Goal: Transaction & Acquisition: Subscribe to service/newsletter

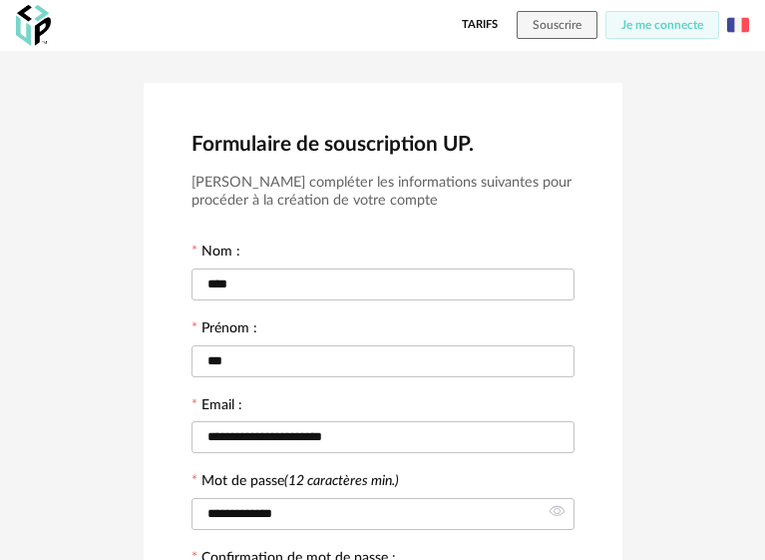
scroll to position [434, 0]
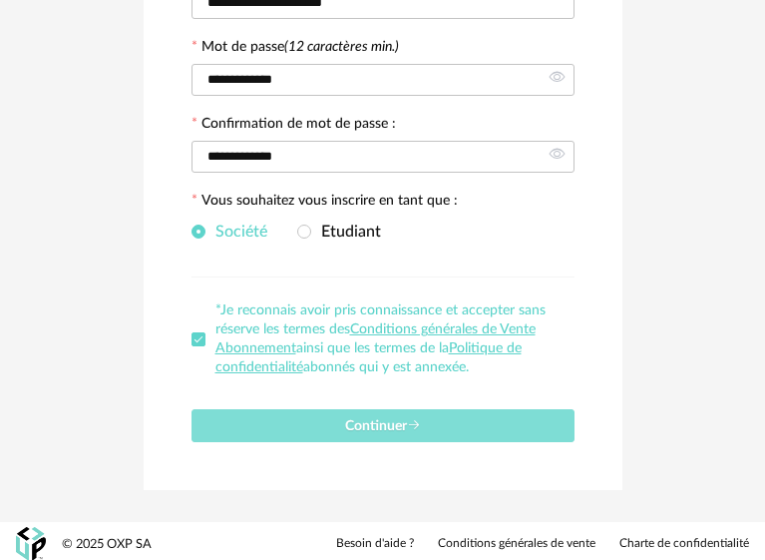
click at [381, 427] on button "Continuer" at bounding box center [383, 425] width 383 height 33
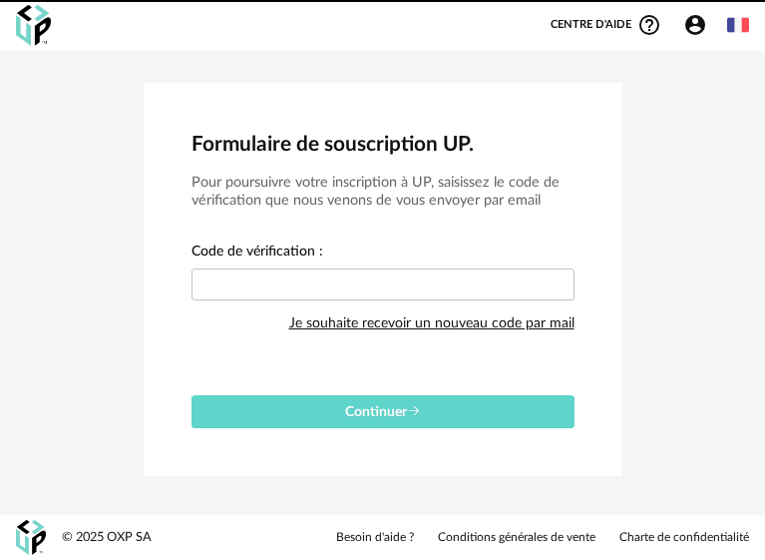
scroll to position [0, 0]
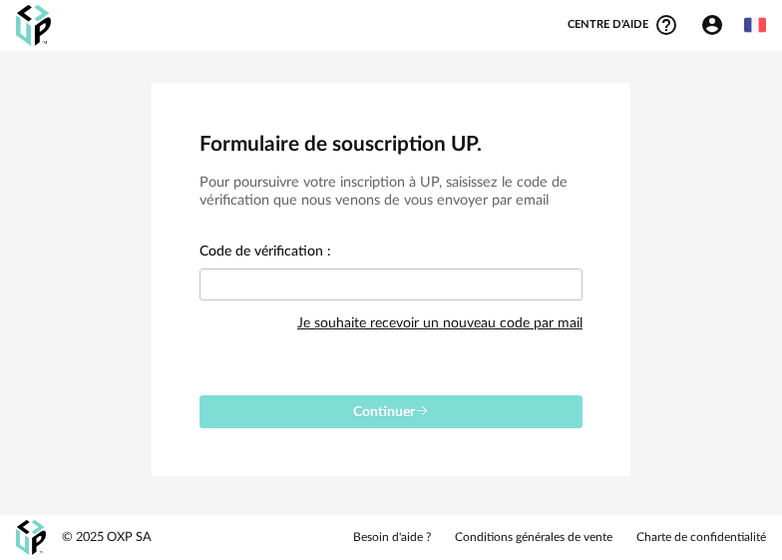
click at [334, 407] on button "Continuer" at bounding box center [391, 411] width 383 height 33
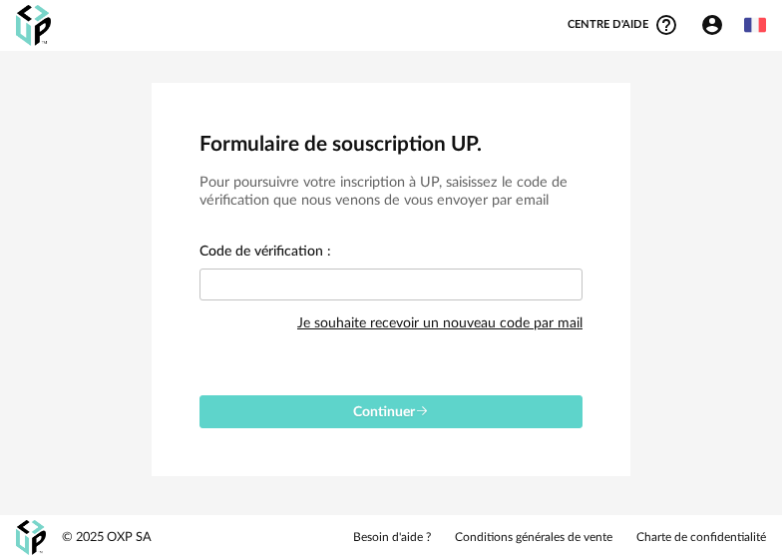
click at [334, 407] on div "Continuer" at bounding box center [391, 403] width 383 height 49
click at [714, 23] on icon "Account Circle icon" at bounding box center [712, 25] width 24 height 24
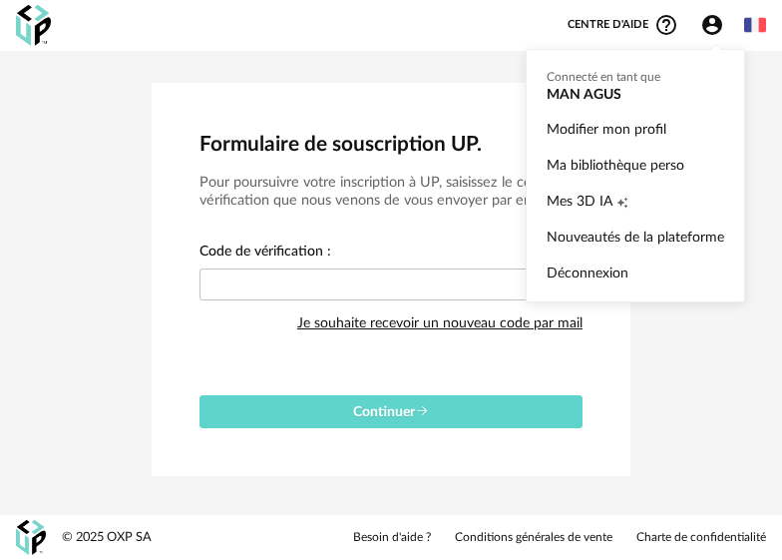
click at [706, 20] on icon "Account Circle icon" at bounding box center [712, 25] width 20 height 20
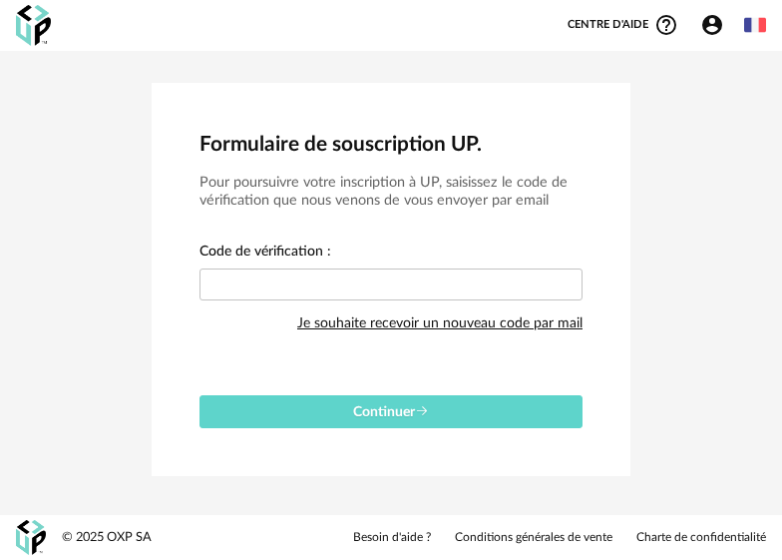
click at [711, 27] on icon "Account Circle icon" at bounding box center [712, 25] width 24 height 24
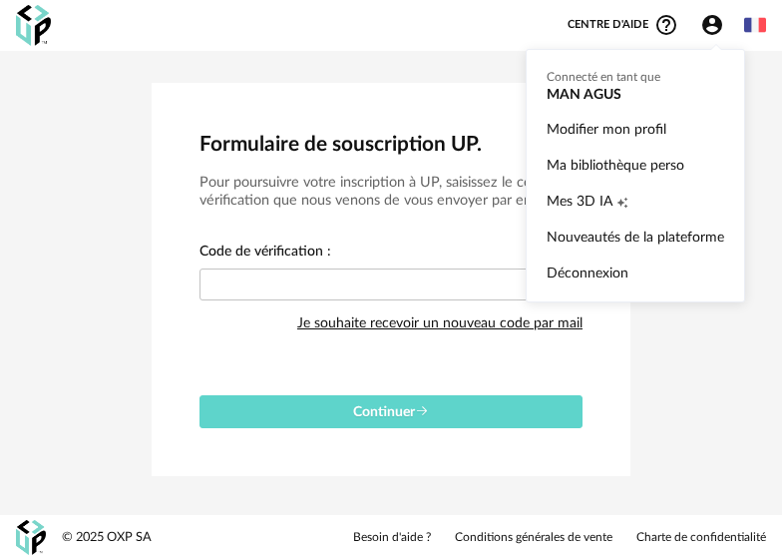
click at [640, 84] on ul "Connecté en tant que MAN AGUS Modifier mon profil Ma bibliothèque perso Mes 3D …" at bounding box center [635, 175] width 219 height 253
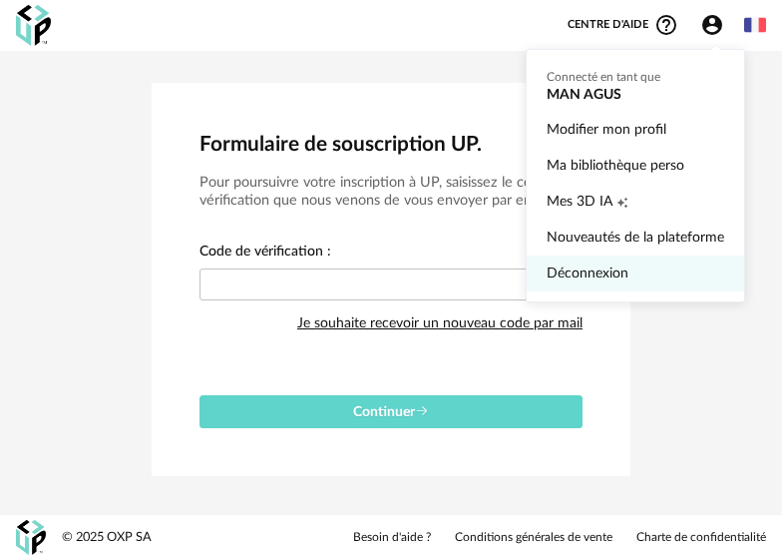
click at [596, 268] on link "Déconnexion" at bounding box center [636, 273] width 178 height 36
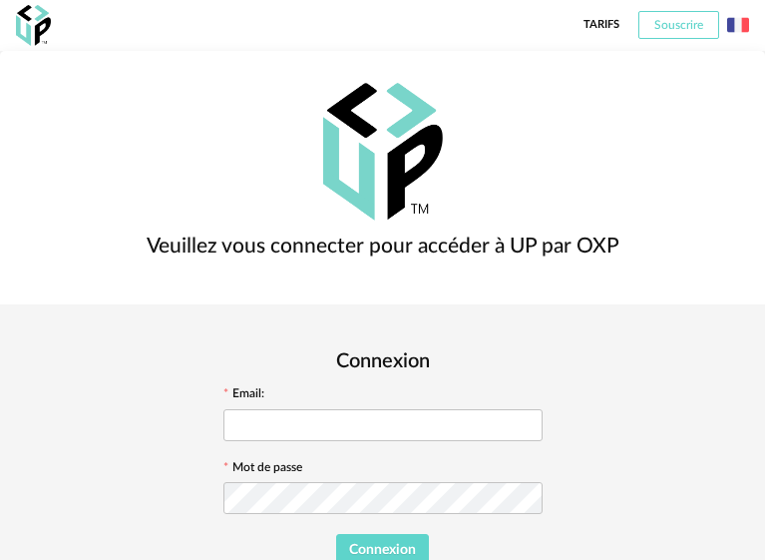
click at [678, 24] on span "Souscrire" at bounding box center [678, 25] width 49 height 12
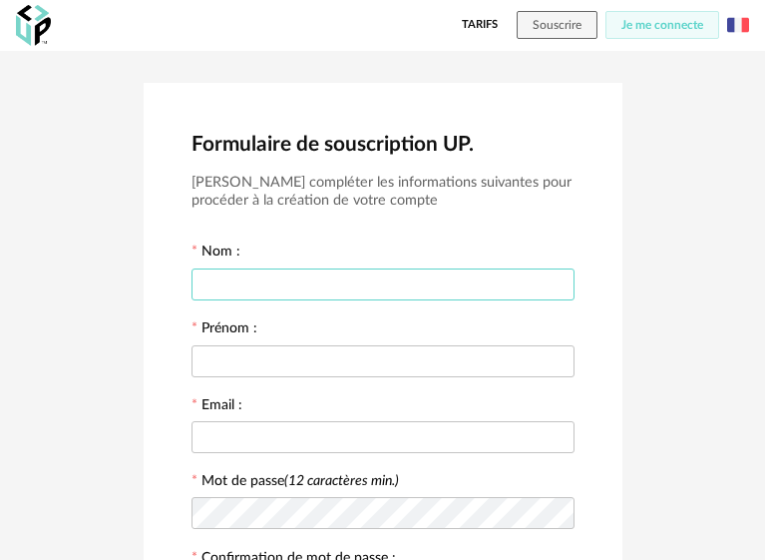
click at [294, 279] on input "text" at bounding box center [383, 284] width 383 height 32
type input "*"
type input "***"
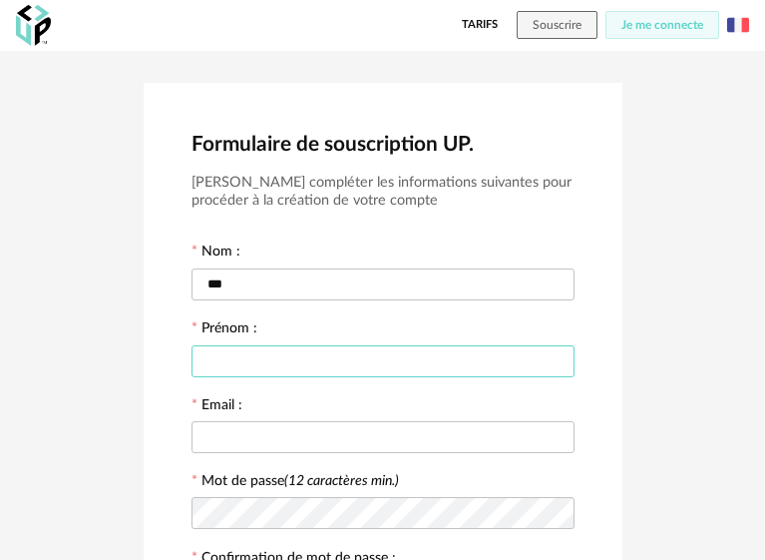
click at [265, 356] on input "text" at bounding box center [383, 361] width 383 height 32
type input "****"
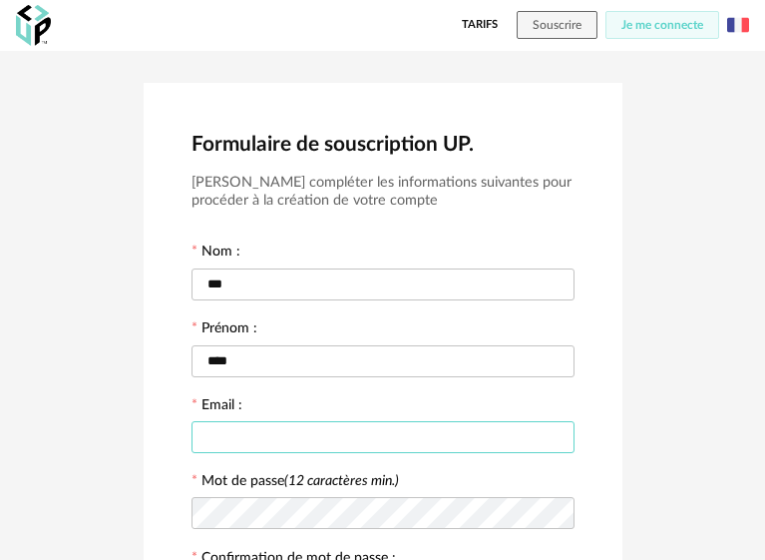
click at [225, 428] on input "text" at bounding box center [383, 437] width 383 height 32
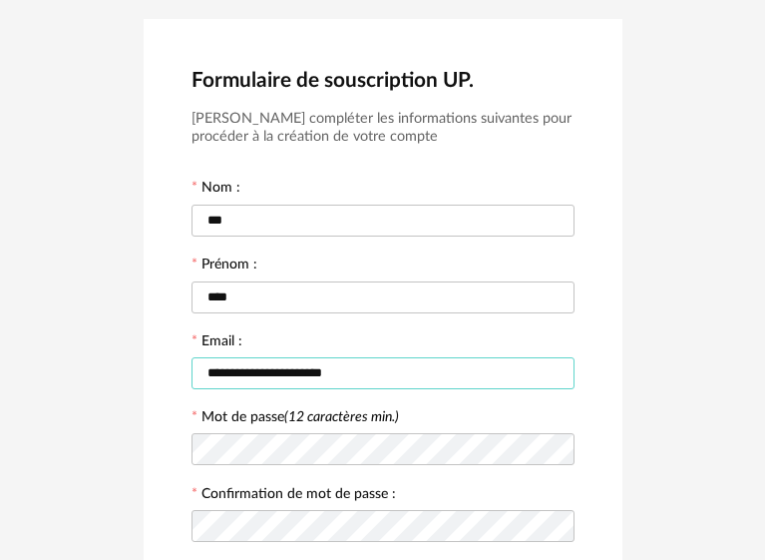
scroll to position [100, 0]
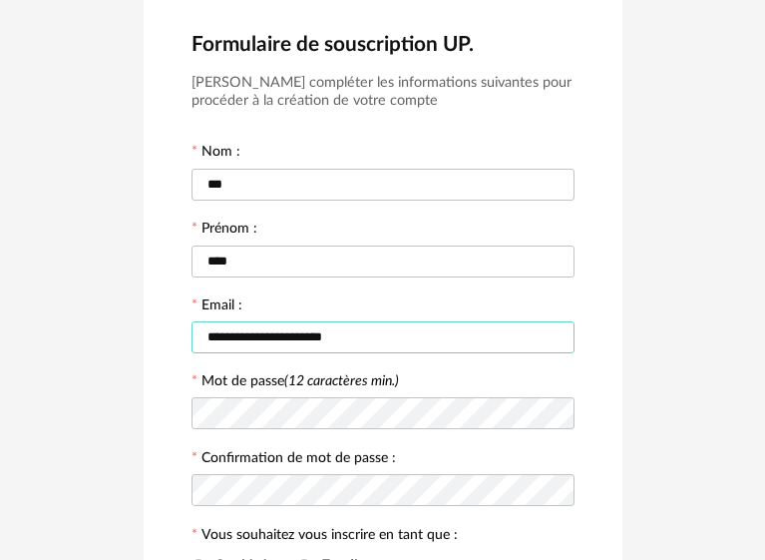
type input "**********"
click at [564, 414] on icon at bounding box center [557, 413] width 25 height 40
click at [562, 411] on icon at bounding box center [557, 413] width 25 height 40
click at [561, 411] on icon at bounding box center [557, 413] width 25 height 40
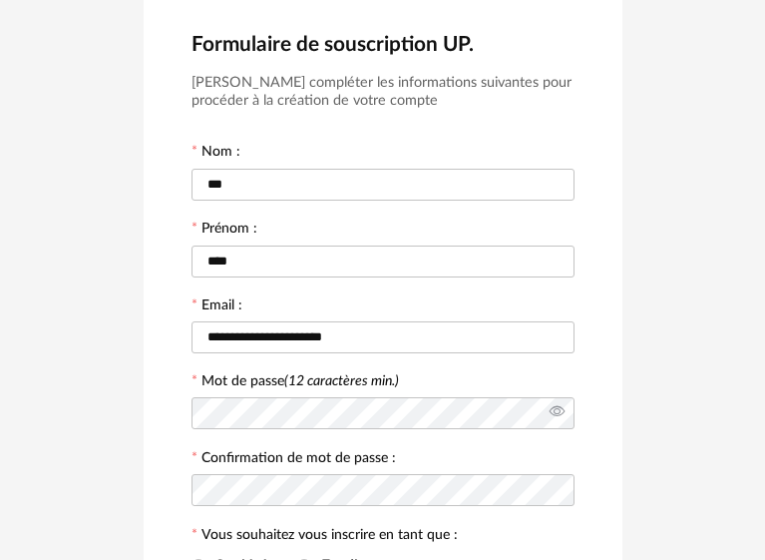
click at [561, 411] on icon at bounding box center [557, 413] width 25 height 40
click at [553, 478] on icon at bounding box center [557, 490] width 25 height 40
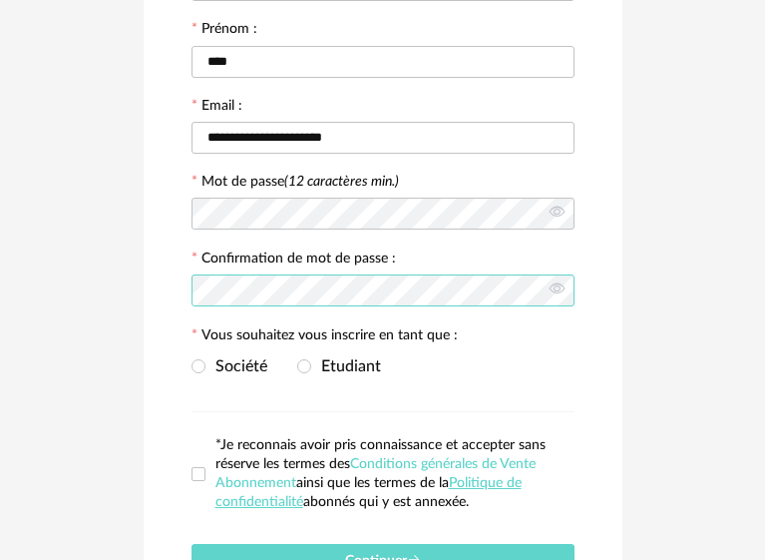
scroll to position [399, 0]
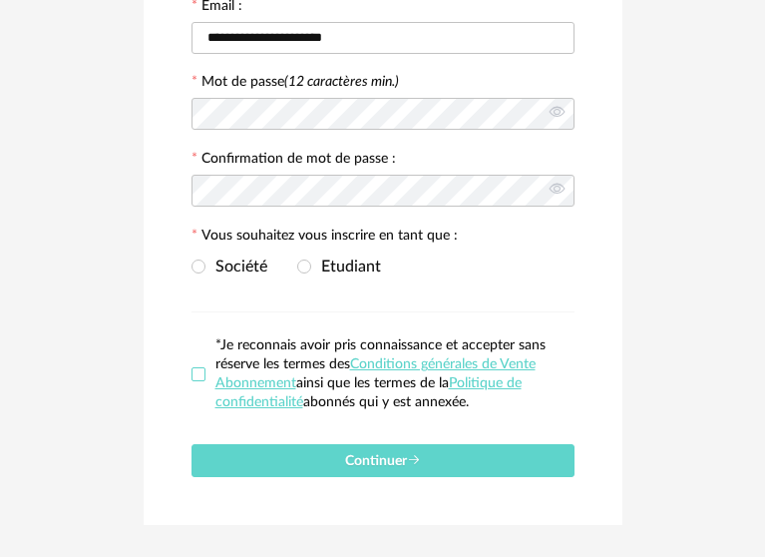
click at [198, 367] on span at bounding box center [199, 374] width 14 height 14
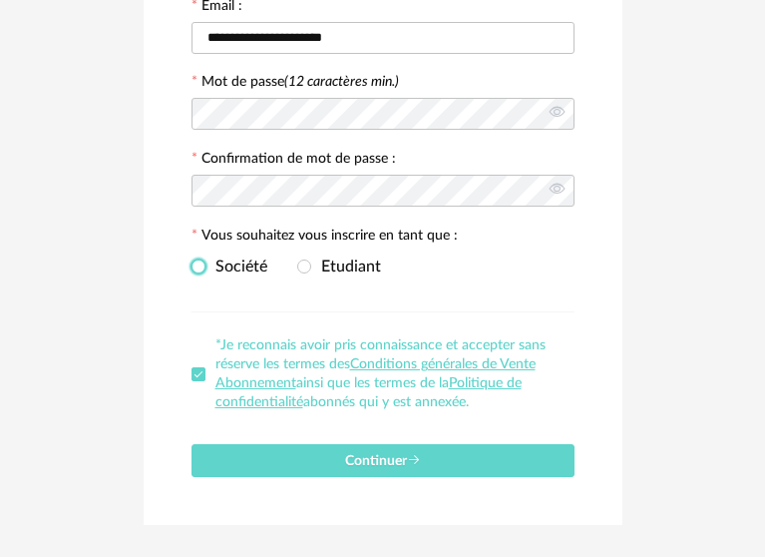
click at [205, 259] on span at bounding box center [199, 266] width 14 height 14
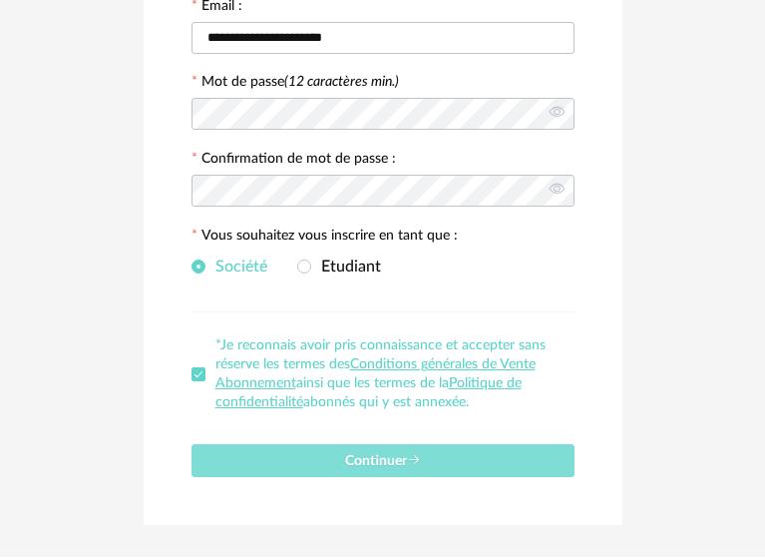
click at [362, 454] on span "Continuer" at bounding box center [383, 461] width 76 height 14
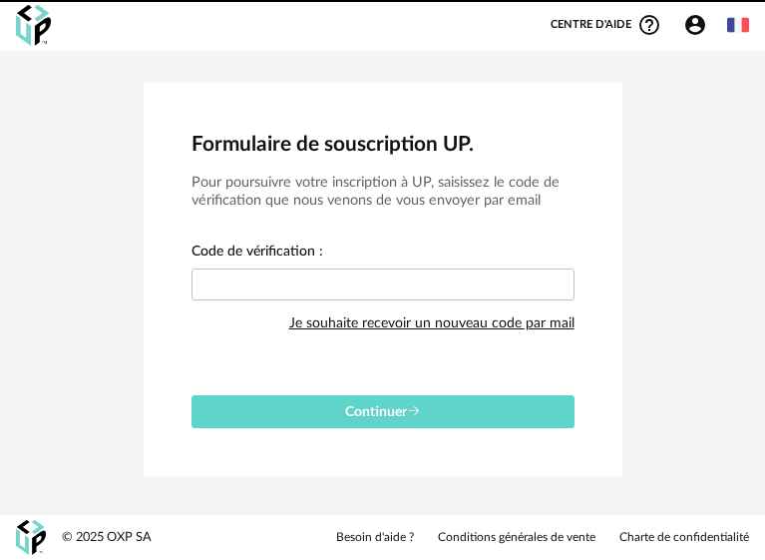
scroll to position [0, 0]
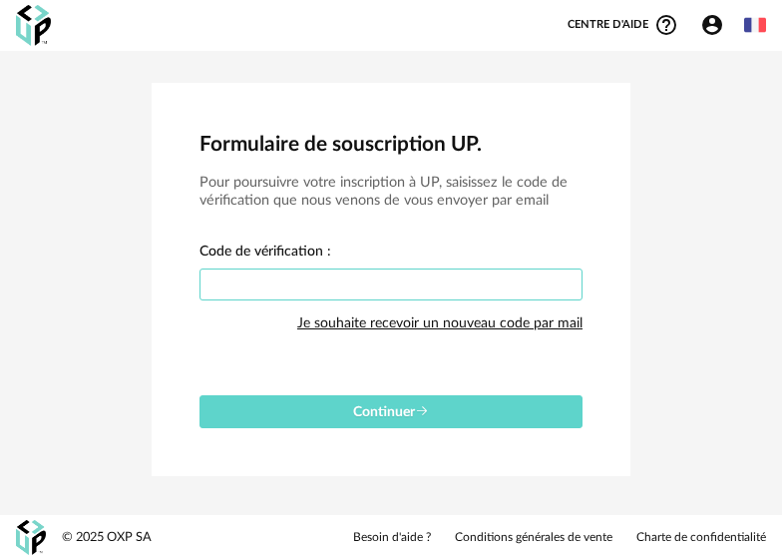
click at [276, 290] on input "text" at bounding box center [391, 284] width 383 height 32
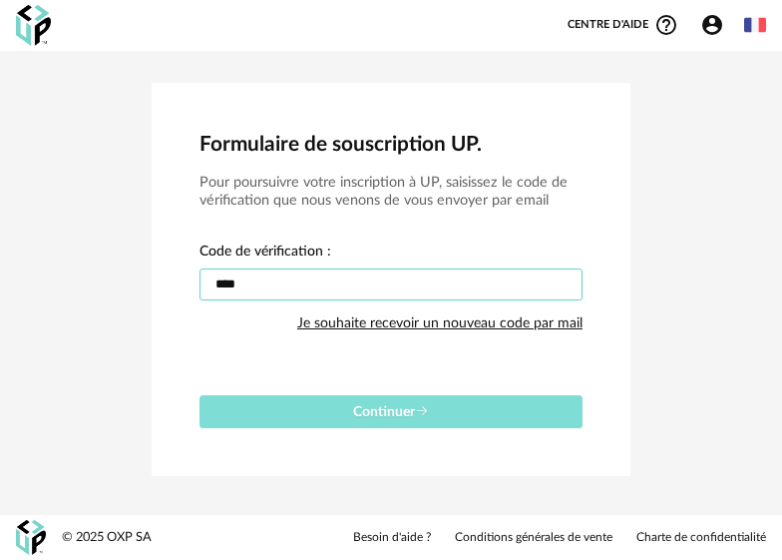
type input "****"
click at [373, 410] on span "Continuer" at bounding box center [391, 412] width 76 height 14
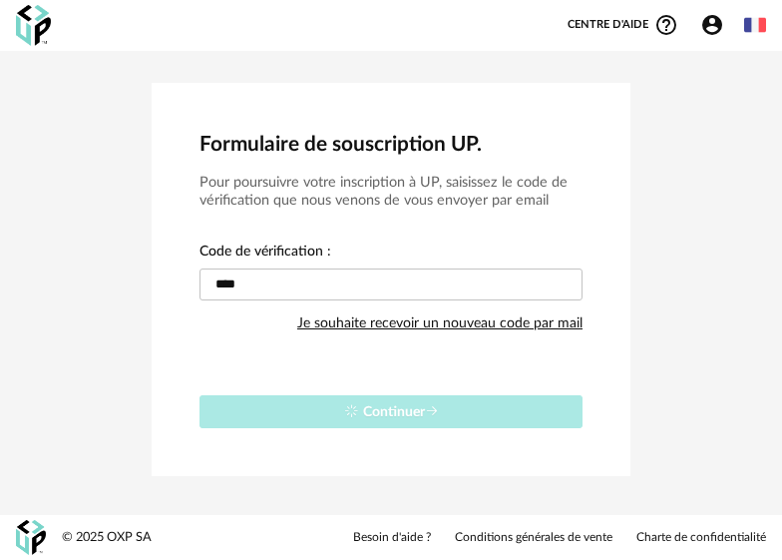
click at [373, 410] on div "Continuer" at bounding box center [391, 403] width 383 height 49
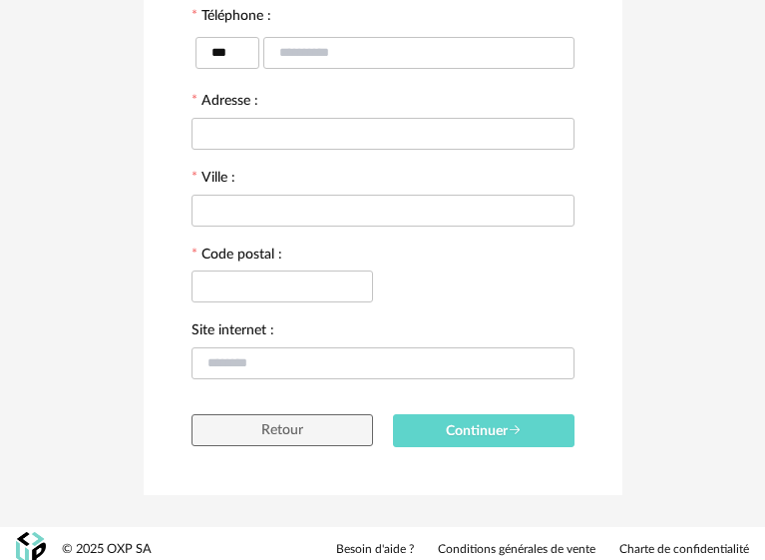
scroll to position [545, 0]
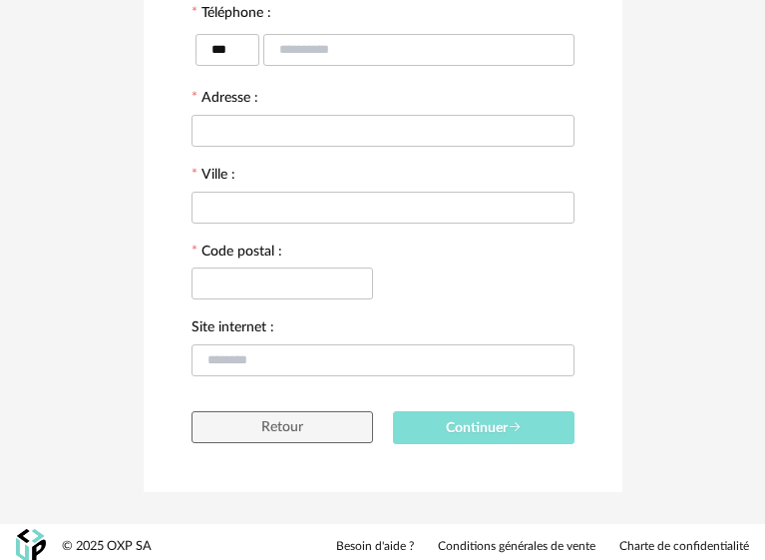
click at [487, 425] on span "Continuer" at bounding box center [484, 428] width 76 height 14
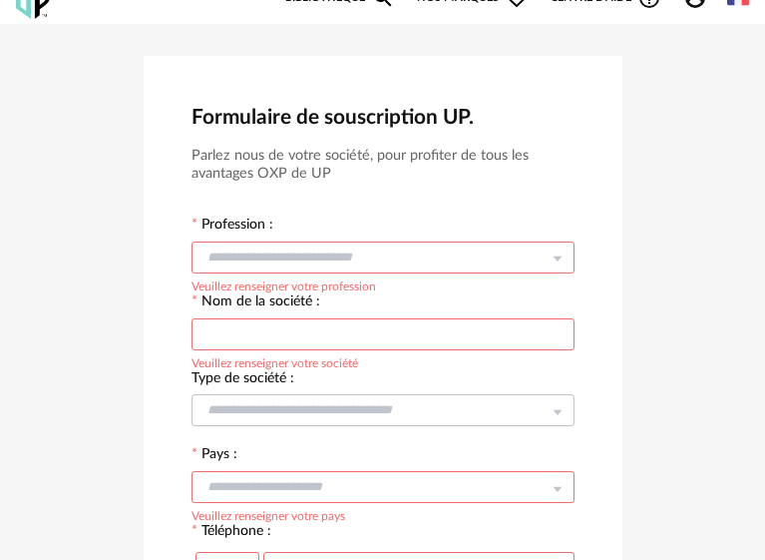
scroll to position [0, 0]
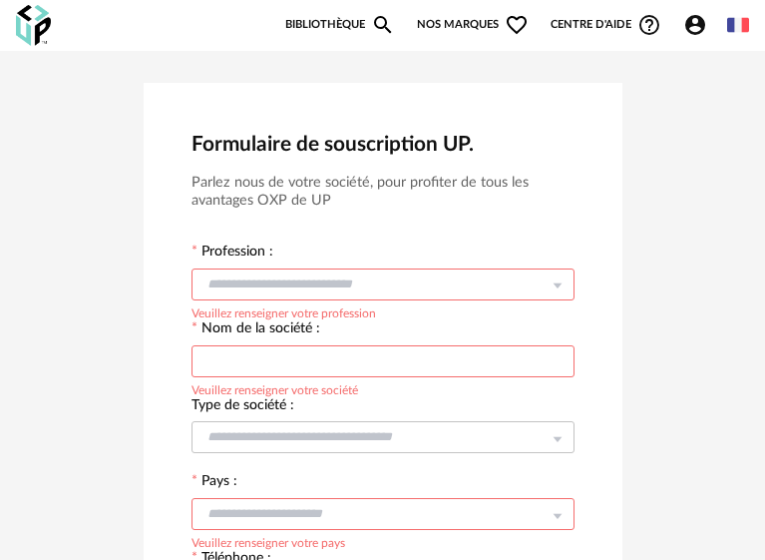
click at [550, 279] on icon at bounding box center [557, 283] width 25 height 40
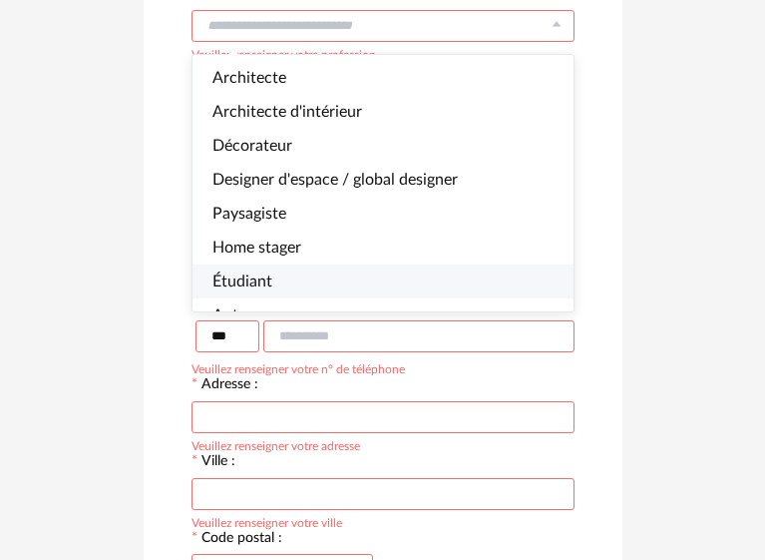
scroll to position [197, 0]
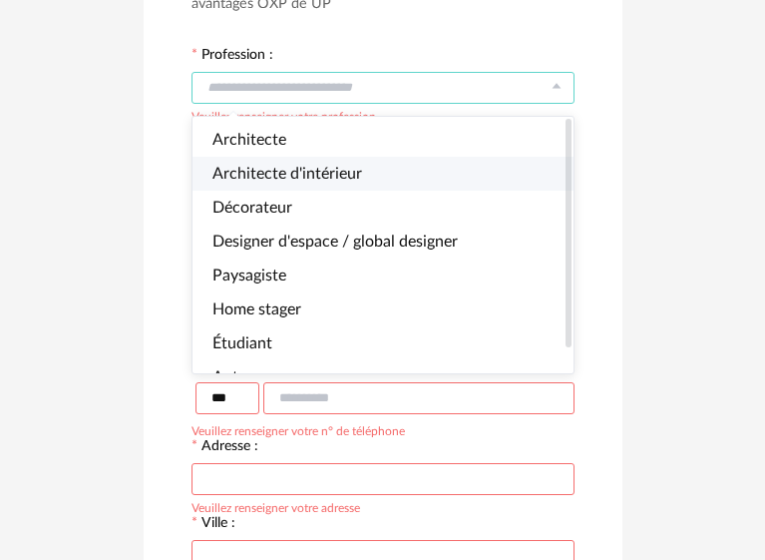
click at [252, 171] on span "Architecte d'intérieur" at bounding box center [287, 174] width 150 height 16
type input "**********"
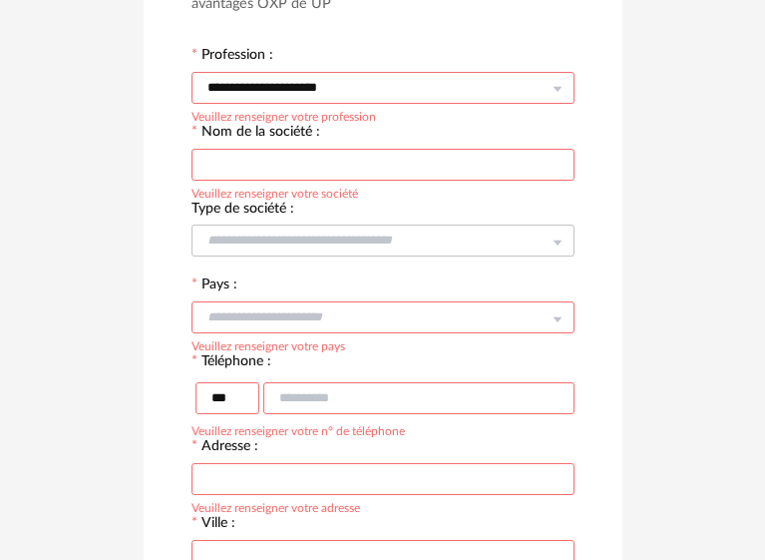
click at [324, 164] on input "text" at bounding box center [383, 165] width 383 height 32
type input "*******"
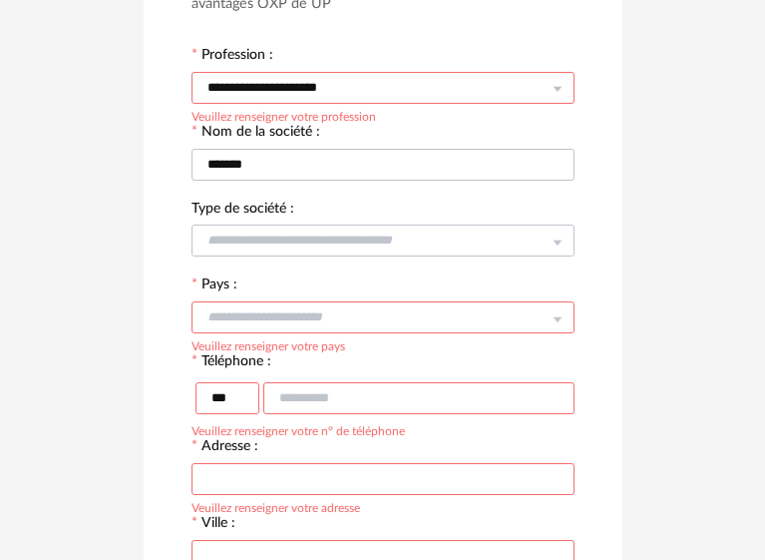
click at [552, 241] on icon at bounding box center [557, 240] width 25 height 40
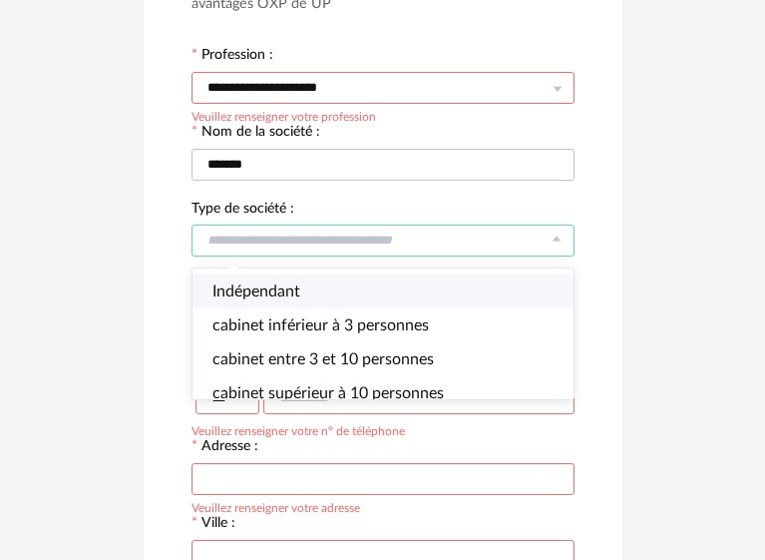
click at [278, 294] on span "Indépendant" at bounding box center [256, 291] width 88 height 16
type input "**********"
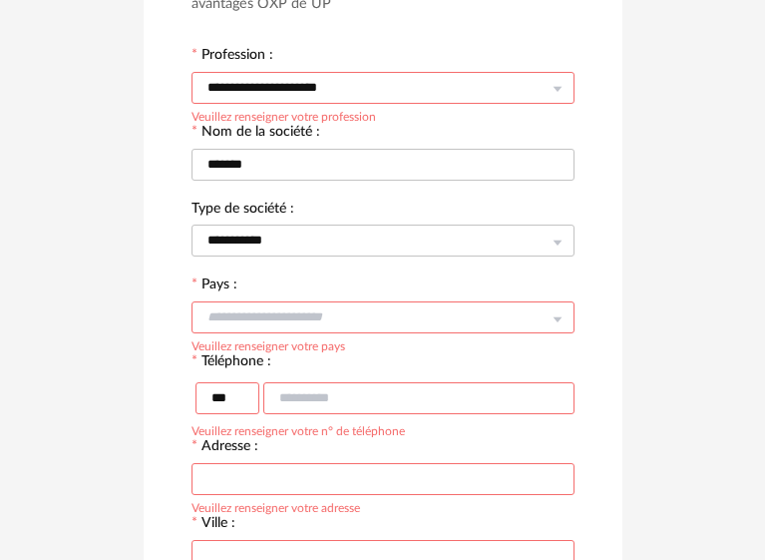
click at [556, 311] on icon at bounding box center [557, 317] width 25 height 40
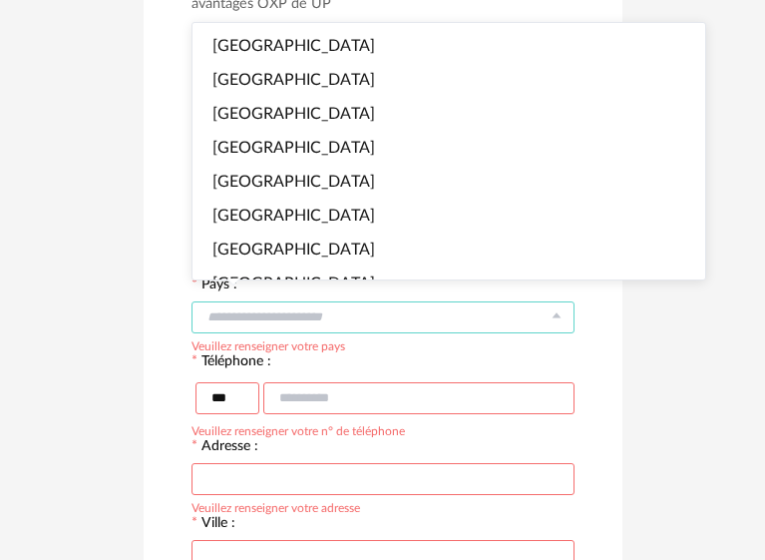
click at [541, 309] on div at bounding box center [383, 316] width 383 height 40
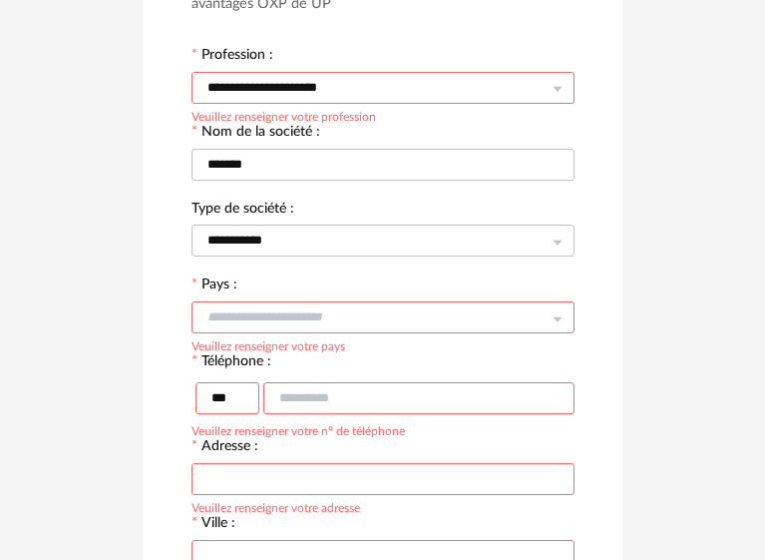
click at [541, 309] on input "text" at bounding box center [383, 317] width 383 height 32
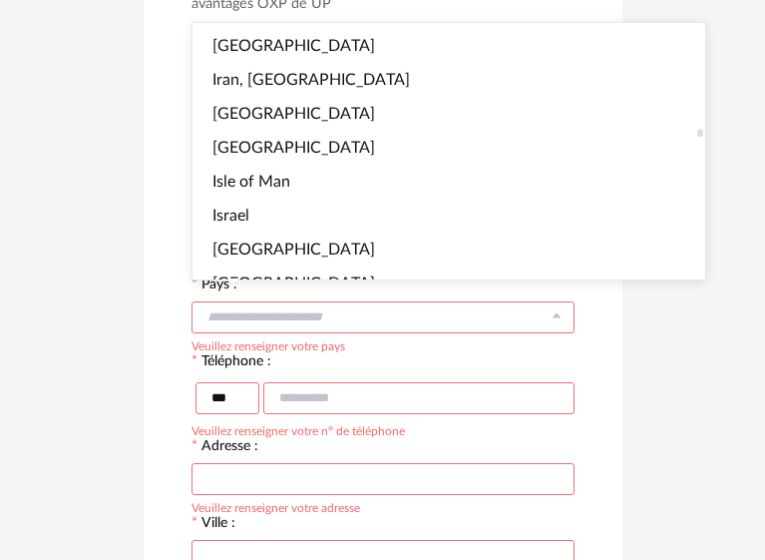
scroll to position [3292, 0]
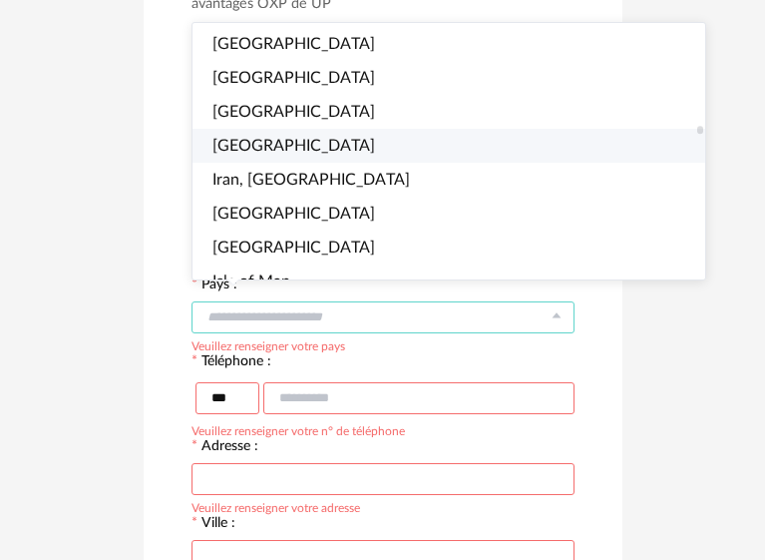
click at [272, 142] on span "Indonesia" at bounding box center [293, 146] width 163 height 16
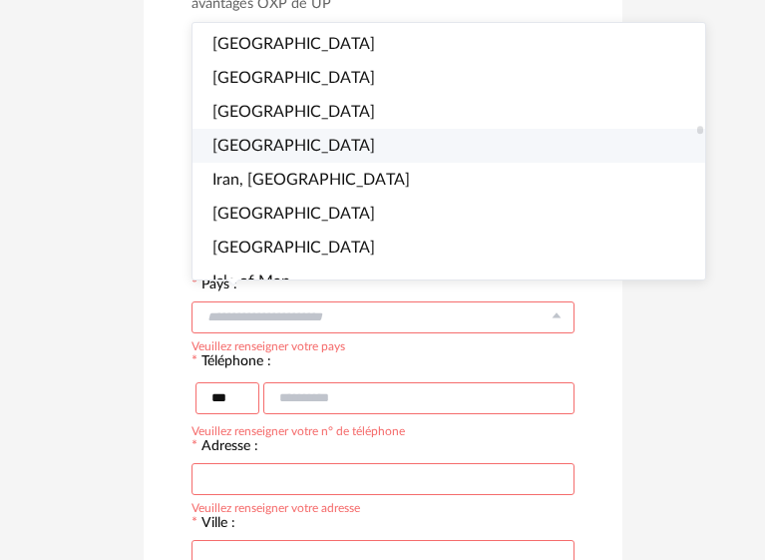
type input "*********"
type input "***"
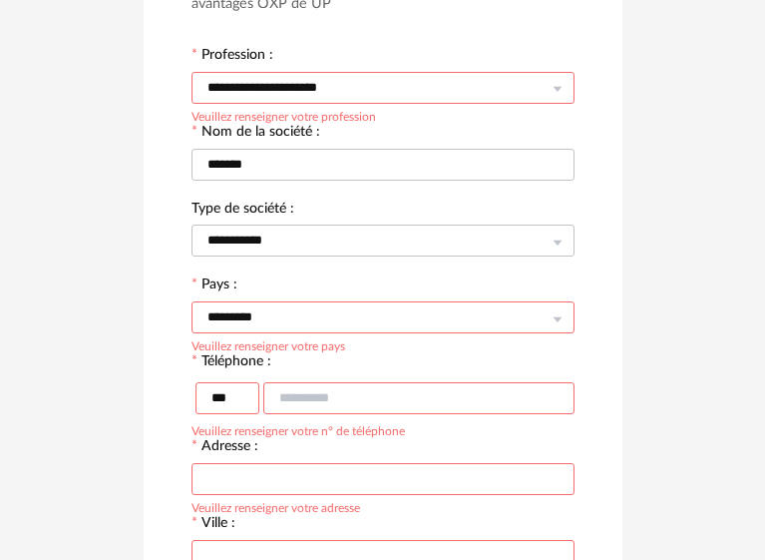
click at [331, 390] on input "text" at bounding box center [418, 398] width 311 height 32
type input "**********"
click at [235, 479] on input "text" at bounding box center [383, 479] width 383 height 32
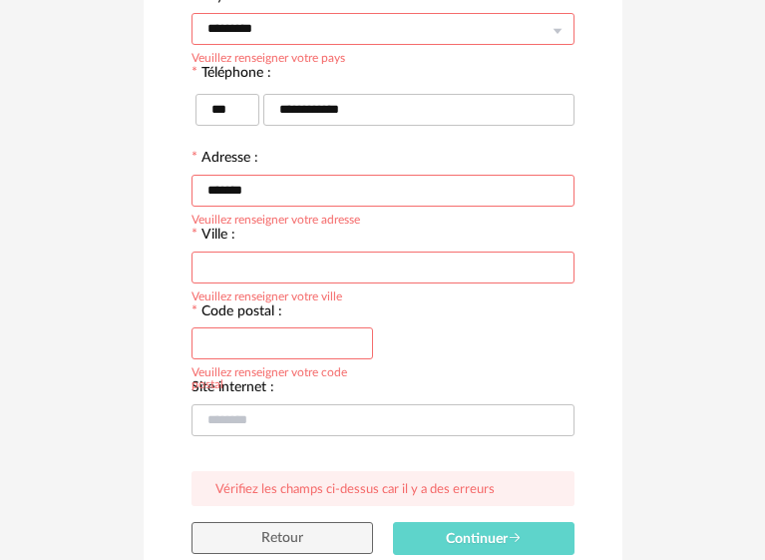
scroll to position [596, 0]
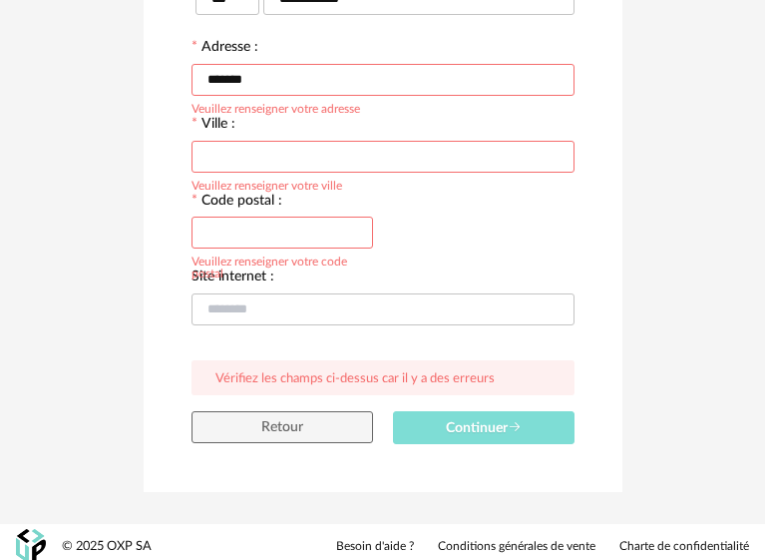
type input "*******"
click at [459, 421] on span "Continuer" at bounding box center [484, 428] width 76 height 14
click at [439, 411] on button "Continuer" at bounding box center [484, 427] width 182 height 33
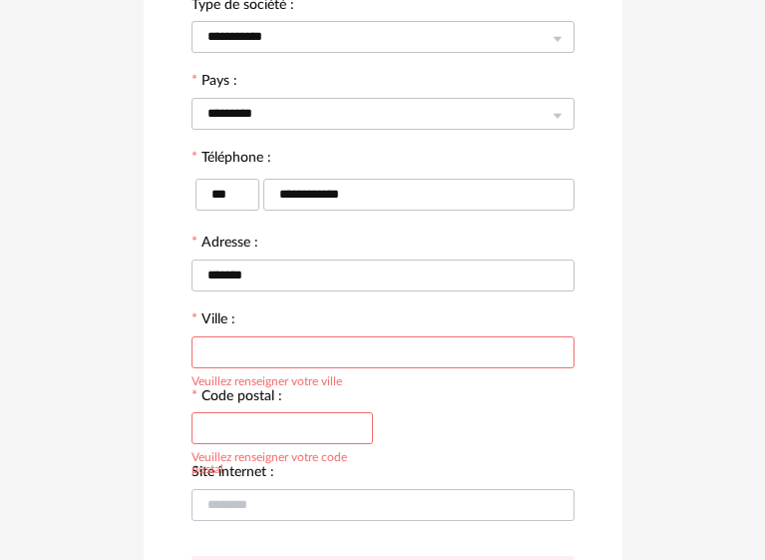
scroll to position [396, 0]
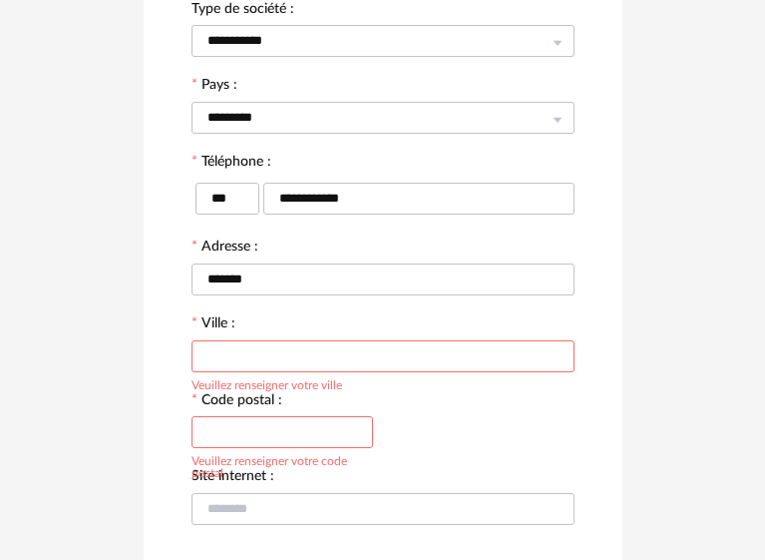
click at [219, 340] on input "text" at bounding box center [383, 356] width 383 height 32
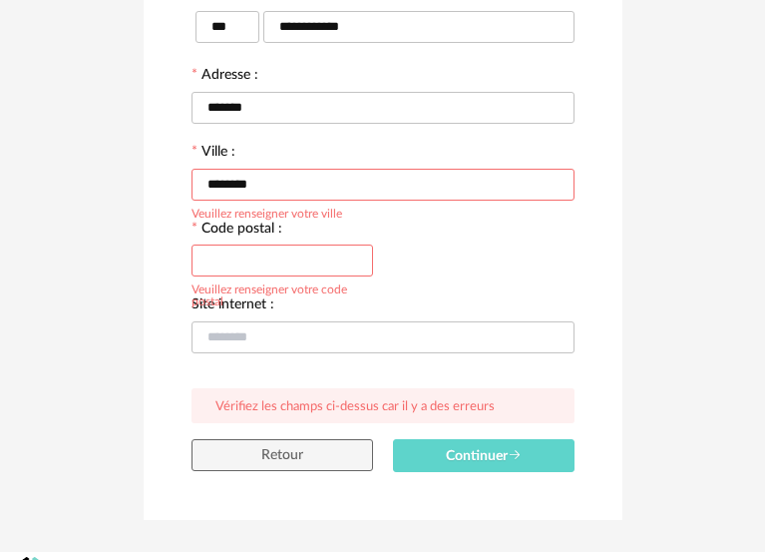
scroll to position [596, 0]
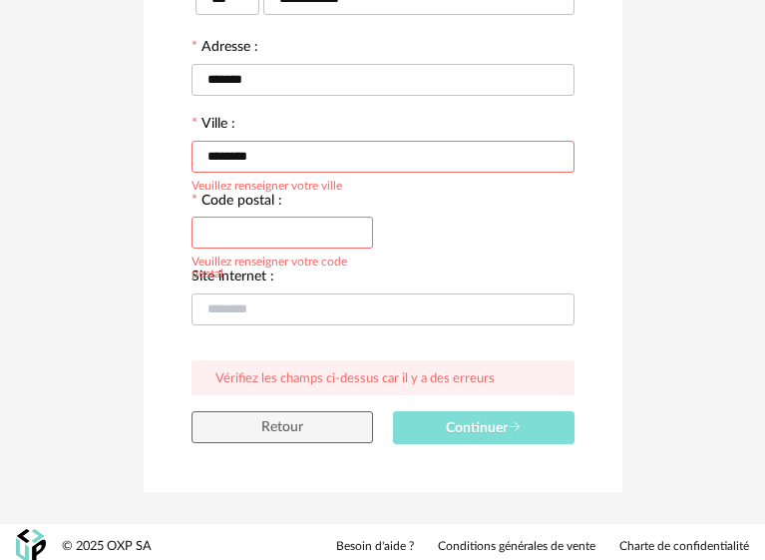
type input "********"
click at [459, 421] on span "Continuer" at bounding box center [484, 428] width 76 height 14
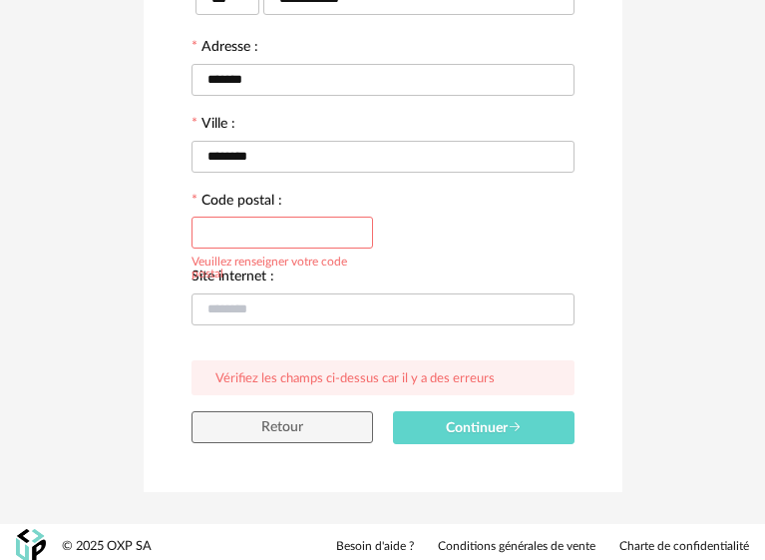
click at [212, 221] on input "text" at bounding box center [283, 232] width 182 height 32
type input "*"
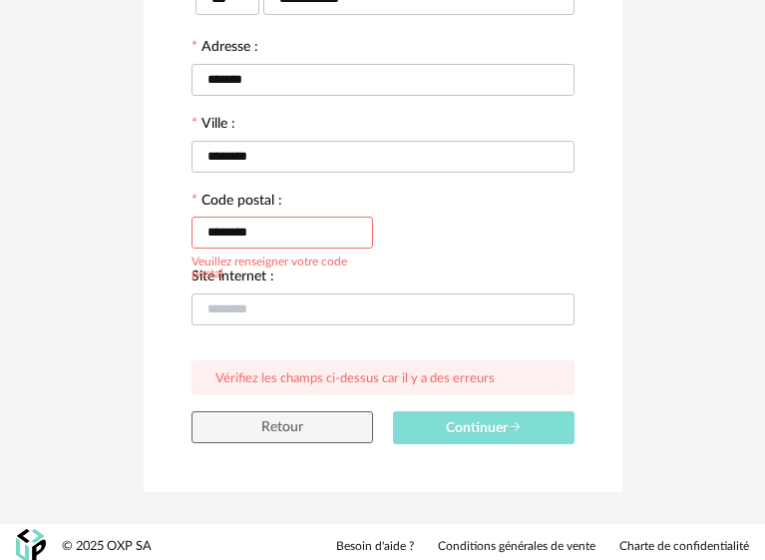
type input "********"
click at [452, 411] on button "Continuer" at bounding box center [484, 427] width 182 height 33
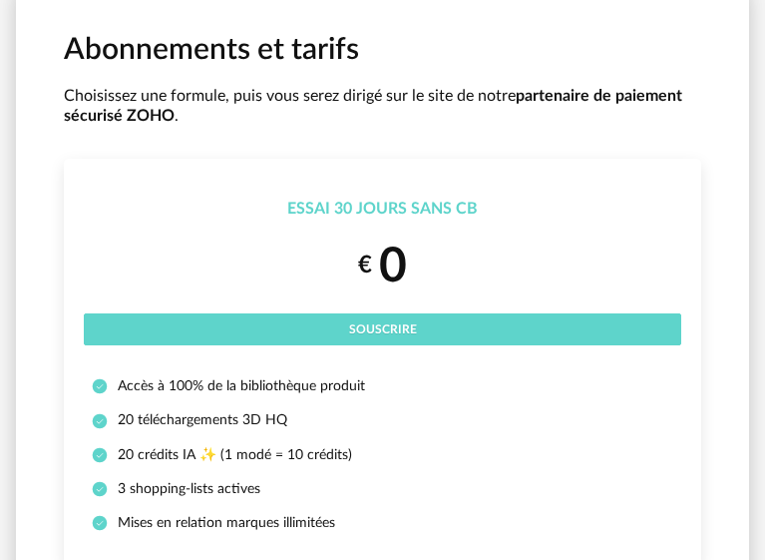
scroll to position [200, 0]
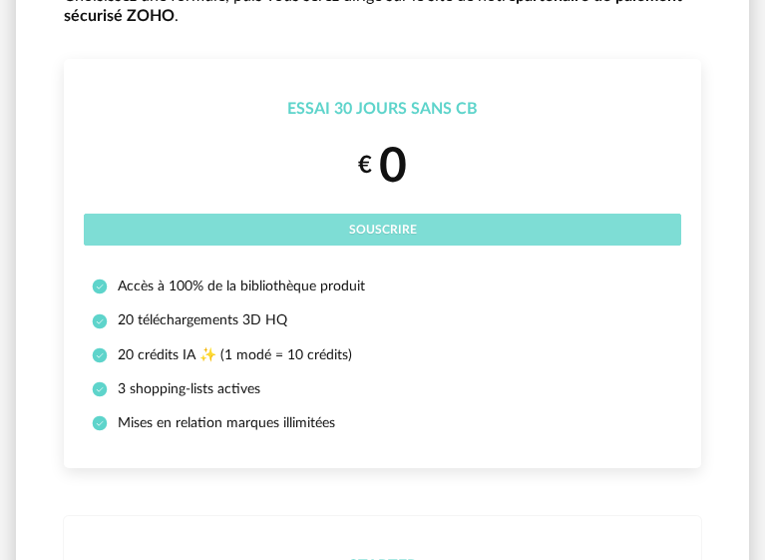
click at [391, 236] on button "Souscrire" at bounding box center [383, 229] width 598 height 32
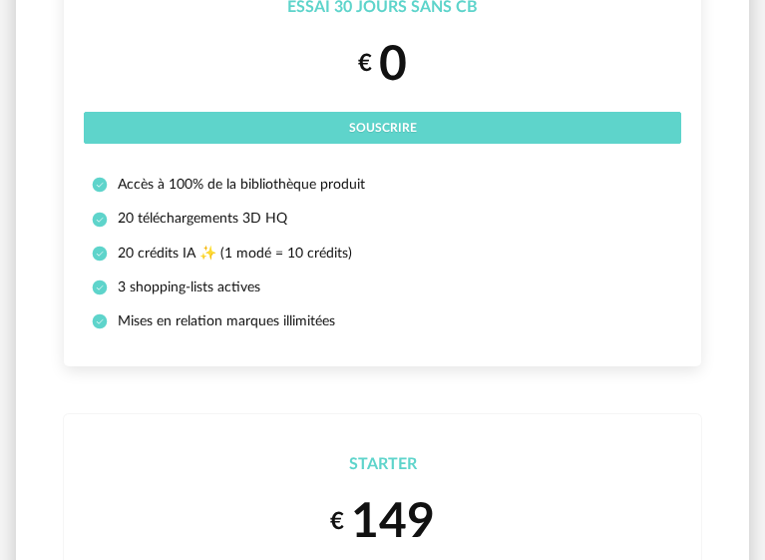
scroll to position [299, 0]
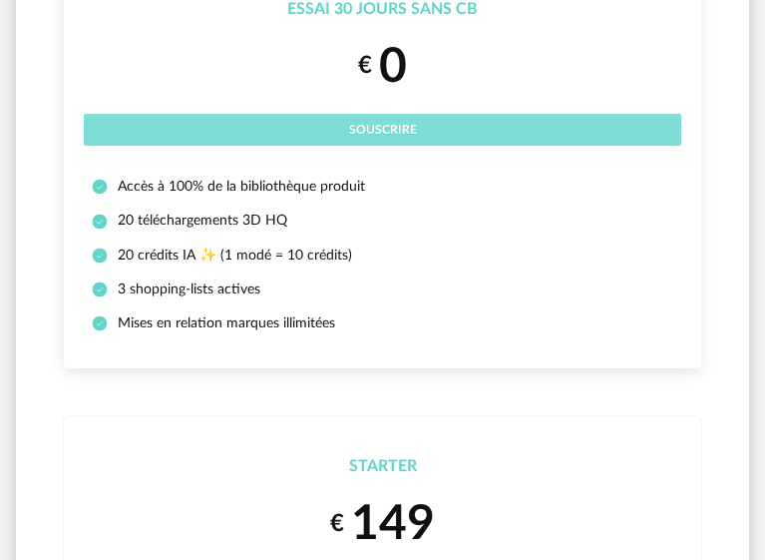
click at [353, 133] on span "Souscrire" at bounding box center [383, 130] width 68 height 12
